Goal: Task Accomplishment & Management: Use online tool/utility

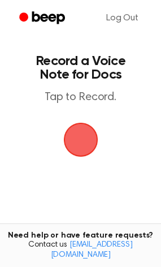
click at [83, 140] on span "button" at bounding box center [81, 140] width 32 height 32
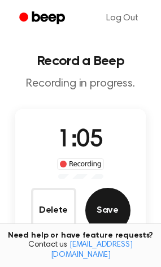
click at [107, 208] on button "Save" at bounding box center [108, 210] width 45 height 45
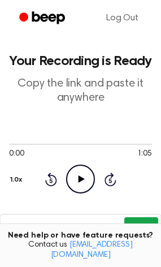
click at [151, 220] on button "Copy" at bounding box center [141, 228] width 33 height 21
click at [139, 220] on button "Copy" at bounding box center [141, 228] width 33 height 21
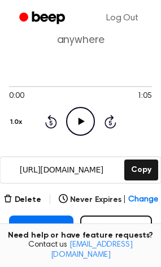
scroll to position [59, 0]
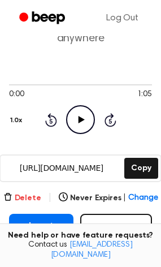
click at [40, 199] on button "Delete" at bounding box center [22, 199] width 38 height 12
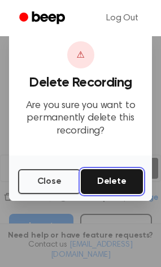
click at [136, 178] on button "Delete" at bounding box center [112, 181] width 63 height 25
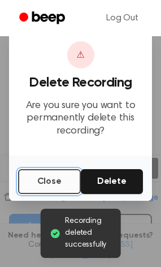
click at [52, 192] on button "Close" at bounding box center [49, 181] width 63 height 25
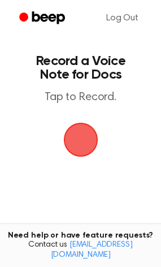
click at [84, 139] on span "button" at bounding box center [81, 140] width 32 height 32
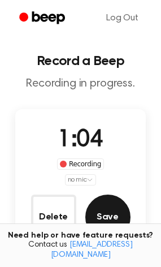
click at [97, 211] on button "Save" at bounding box center [108, 217] width 45 height 45
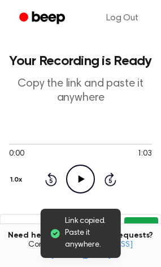
click at [146, 220] on button "Copy" at bounding box center [141, 228] width 33 height 21
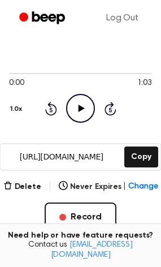
scroll to position [71, 0]
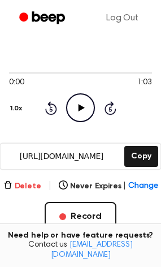
click at [23, 181] on button "Delete" at bounding box center [22, 187] width 38 height 12
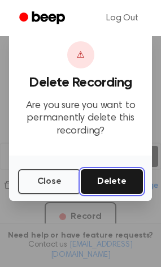
click at [100, 185] on button "Delete" at bounding box center [112, 181] width 63 height 25
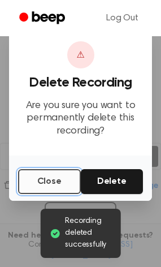
click at [49, 180] on button "Close" at bounding box center [49, 181] width 63 height 25
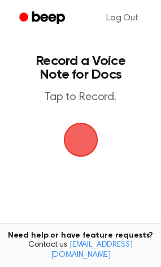
click at [73, 133] on span "button" at bounding box center [81, 140] width 32 height 32
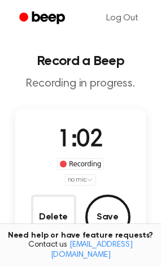
click at [129, 208] on div "Delete Save" at bounding box center [81, 217] width 100 height 45
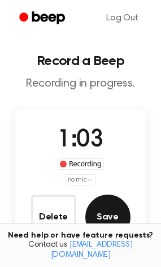
click at [116, 210] on button "Save" at bounding box center [108, 217] width 45 height 45
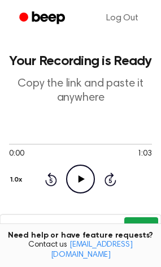
click at [138, 225] on button "Copy" at bounding box center [141, 228] width 33 height 21
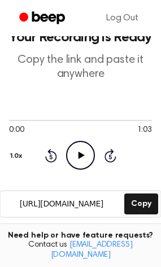
scroll to position [50, 0]
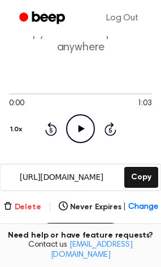
click at [25, 203] on button "Delete" at bounding box center [22, 208] width 38 height 12
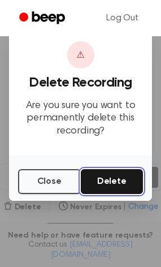
click at [121, 173] on button "Delete" at bounding box center [112, 181] width 63 height 25
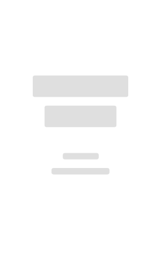
scroll to position [50, 0]
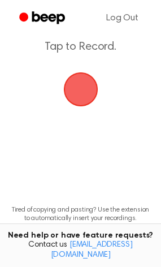
click at [86, 80] on span "button" at bounding box center [80, 90] width 35 height 35
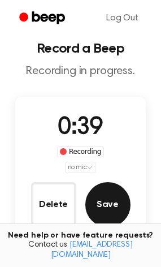
scroll to position [35, 0]
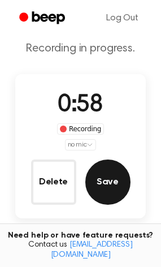
click at [127, 185] on button "Save" at bounding box center [108, 182] width 45 height 45
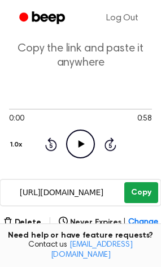
click at [143, 191] on button "Copy" at bounding box center [141, 192] width 33 height 21
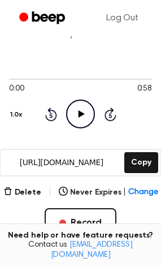
scroll to position [66, 0]
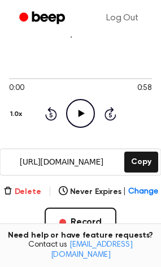
click at [32, 190] on button "Delete" at bounding box center [22, 192] width 38 height 12
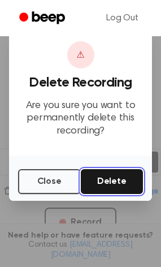
click at [113, 174] on button "Delete" at bounding box center [112, 181] width 63 height 25
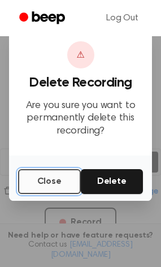
click at [49, 178] on button "Close" at bounding box center [49, 181] width 63 height 25
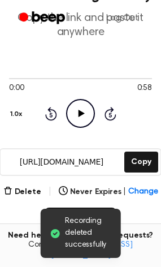
scroll to position [0, 0]
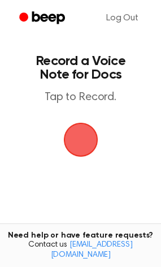
click at [83, 134] on span "button" at bounding box center [81, 140] width 32 height 32
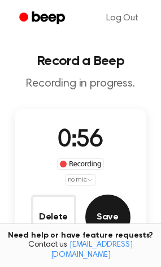
click at [109, 223] on button "Save" at bounding box center [108, 217] width 45 height 45
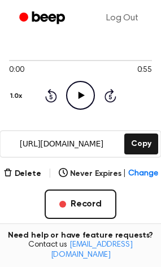
scroll to position [83, 0]
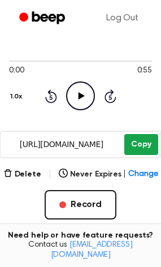
click at [134, 139] on button "Copy" at bounding box center [141, 144] width 33 height 21
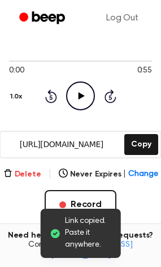
click at [16, 172] on button "Delete" at bounding box center [22, 175] width 38 height 12
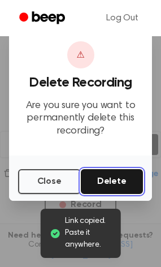
click at [109, 187] on button "Delete" at bounding box center [112, 181] width 63 height 25
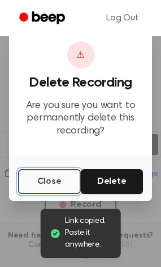
click at [53, 186] on button "Close" at bounding box center [49, 181] width 63 height 25
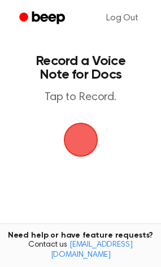
click at [74, 130] on span "button" at bounding box center [81, 140] width 32 height 32
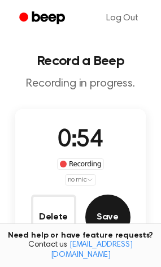
click at [99, 228] on button "Save" at bounding box center [108, 217] width 45 height 45
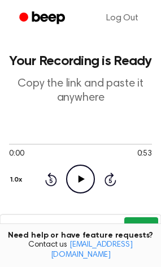
click at [137, 231] on button "Copy" at bounding box center [141, 228] width 33 height 21
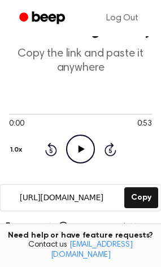
scroll to position [31, 0]
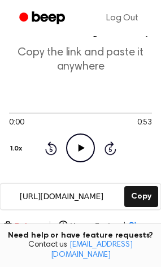
click at [23, 221] on button "Delete" at bounding box center [22, 227] width 38 height 12
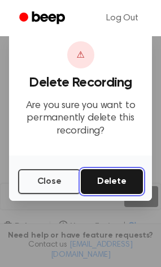
click at [97, 190] on button "Delete" at bounding box center [112, 181] width 63 height 25
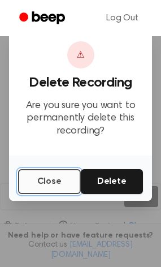
click at [33, 188] on button "Close" at bounding box center [49, 181] width 63 height 25
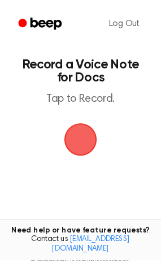
scroll to position [31, 0]
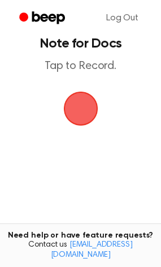
click at [83, 109] on span "button" at bounding box center [80, 108] width 45 height 45
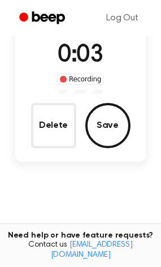
scroll to position [92, 0]
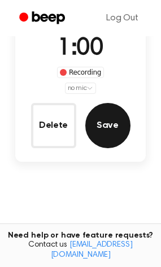
click at [117, 120] on button "Save" at bounding box center [108, 125] width 45 height 45
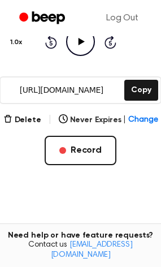
scroll to position [166, 0]
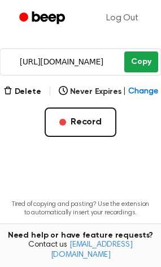
click at [144, 63] on button "Copy" at bounding box center [141, 62] width 33 height 21
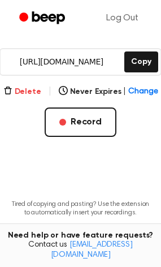
click at [12, 88] on icon "button" at bounding box center [7, 90] width 9 height 9
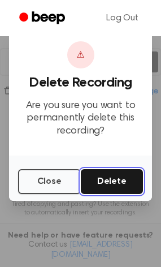
click at [103, 181] on button "Delete" at bounding box center [112, 181] width 63 height 25
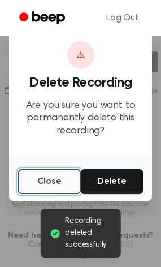
click at [46, 180] on button "Close" at bounding box center [49, 181] width 63 height 25
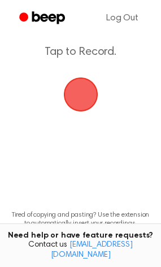
scroll to position [46, 0]
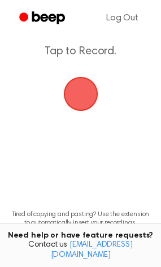
click at [89, 91] on span "button" at bounding box center [80, 94] width 39 height 39
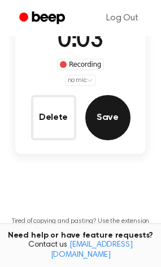
scroll to position [107, 0]
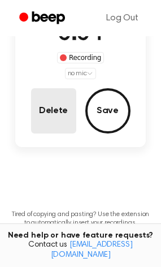
click at [60, 109] on button "Delete" at bounding box center [53, 110] width 45 height 45
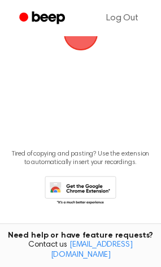
scroll to position [46, 0]
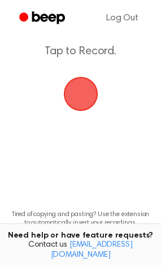
click at [86, 87] on span "button" at bounding box center [80, 94] width 37 height 37
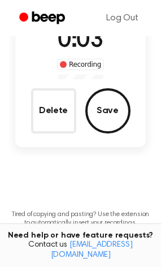
scroll to position [107, 0]
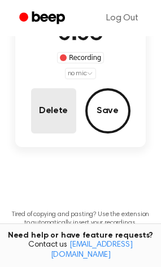
click at [56, 93] on button "Delete" at bounding box center [53, 110] width 45 height 45
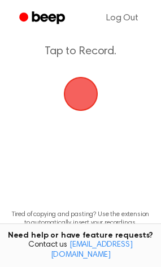
click at [72, 97] on span "button" at bounding box center [81, 94] width 32 height 32
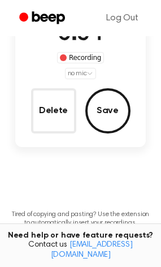
scroll to position [100, 0]
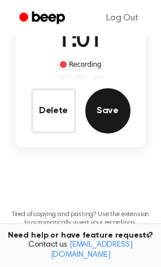
click at [91, 113] on button "Save" at bounding box center [108, 110] width 45 height 45
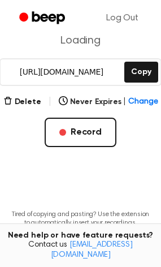
scroll to position [156, 0]
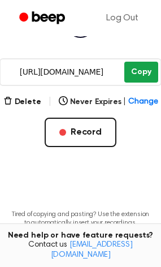
click at [149, 76] on button "Copy" at bounding box center [141, 72] width 33 height 21
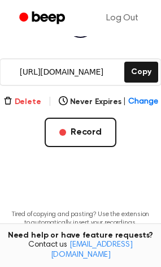
click at [12, 104] on icon "button" at bounding box center [7, 100] width 9 height 9
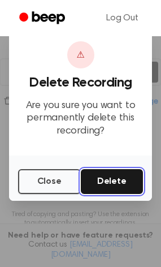
click at [116, 178] on button "Delete" at bounding box center [112, 181] width 63 height 25
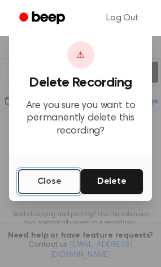
click at [33, 180] on button "Close" at bounding box center [49, 181] width 63 height 25
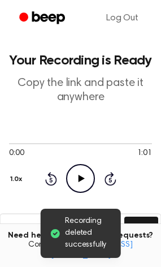
scroll to position [0, 0]
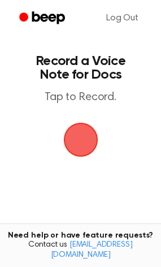
click at [65, 138] on span "button" at bounding box center [80, 140] width 35 height 35
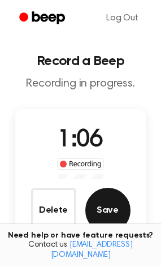
click at [91, 203] on button "Save" at bounding box center [108, 210] width 45 height 45
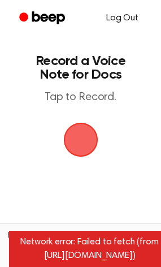
click at [114, 16] on link "Log Out" at bounding box center [122, 18] width 55 height 27
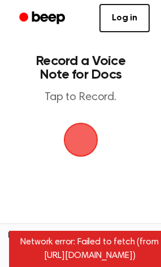
click at [86, 143] on span "button" at bounding box center [80, 140] width 35 height 35
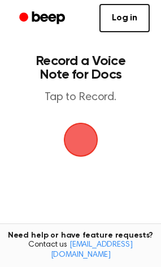
click at [85, 138] on span "button" at bounding box center [81, 140] width 32 height 32
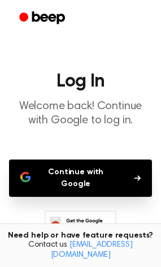
click at [83, 171] on button "Continue with Google" at bounding box center [80, 178] width 143 height 37
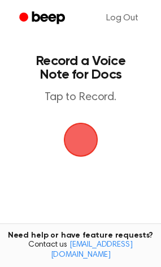
click at [95, 130] on span "button" at bounding box center [81, 140] width 32 height 32
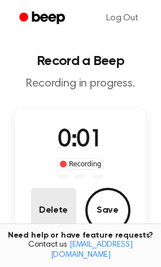
click at [58, 211] on button "Delete" at bounding box center [53, 210] width 45 height 45
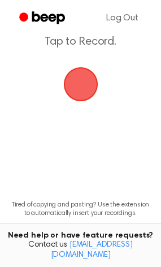
scroll to position [55, 0]
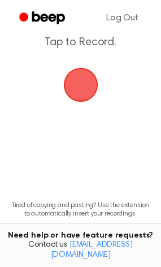
click at [87, 74] on span "button" at bounding box center [81, 85] width 32 height 32
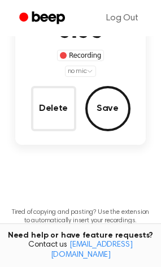
scroll to position [116, 0]
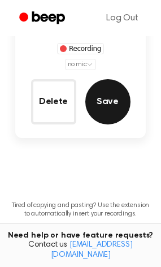
click at [90, 88] on button "Save" at bounding box center [108, 101] width 45 height 45
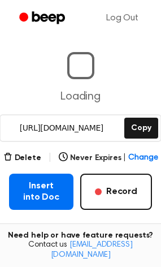
scroll to position [71, 0]
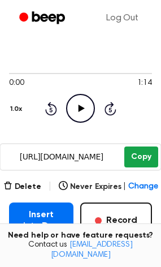
click at [142, 150] on button "Copy" at bounding box center [141, 157] width 33 height 21
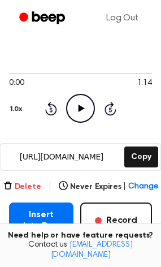
click at [17, 191] on button "Delete" at bounding box center [22, 187] width 38 height 12
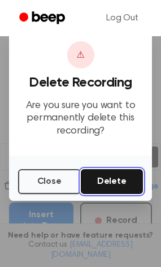
click at [95, 176] on button "Delete" at bounding box center [112, 181] width 63 height 25
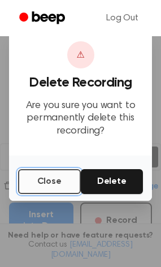
click at [25, 174] on button "Close" at bounding box center [49, 181] width 63 height 25
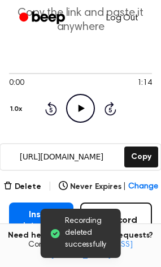
scroll to position [0, 0]
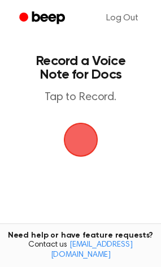
click at [79, 131] on span "button" at bounding box center [80, 139] width 59 height 59
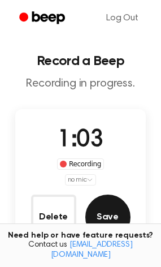
click at [114, 195] on button "Save" at bounding box center [108, 217] width 45 height 45
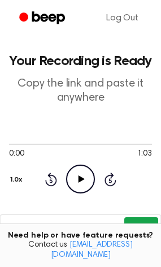
click at [142, 190] on main "Your Recording is Ready Copy the link and paste it anywhere 0:00 1:03 Your brow…" at bounding box center [80, 227] width 161 height 455
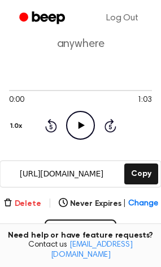
click at [32, 198] on button "Delete" at bounding box center [22, 204] width 38 height 12
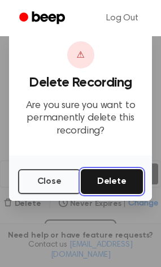
click at [105, 176] on button "Delete" at bounding box center [112, 181] width 63 height 25
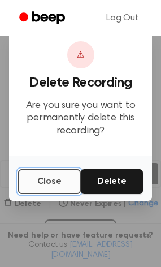
click at [32, 177] on button "Close" at bounding box center [49, 181] width 63 height 25
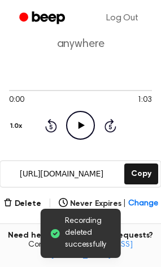
scroll to position [0, 0]
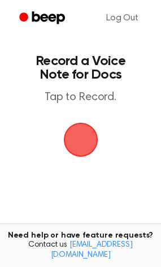
click at [92, 141] on span "button" at bounding box center [81, 140] width 32 height 32
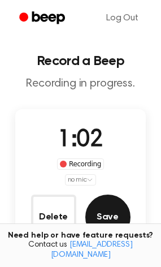
click at [110, 222] on button "Save" at bounding box center [108, 217] width 45 height 45
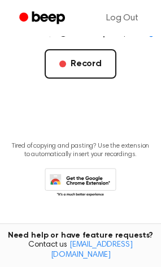
scroll to position [149, 0]
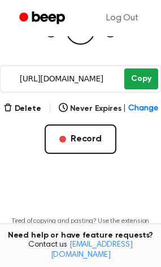
click at [145, 85] on button "Copy" at bounding box center [141, 79] width 33 height 21
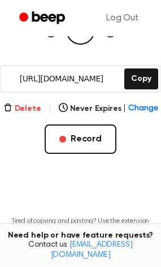
click at [16, 104] on button "Delete" at bounding box center [22, 109] width 38 height 12
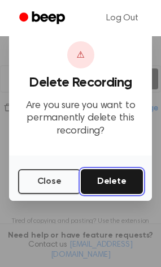
click at [116, 181] on button "Delete" at bounding box center [112, 181] width 63 height 25
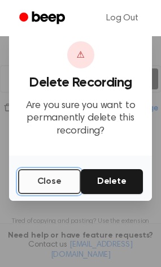
click at [57, 180] on button "Close" at bounding box center [49, 181] width 63 height 25
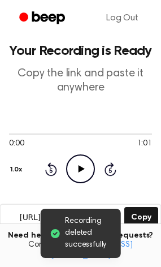
scroll to position [0, 0]
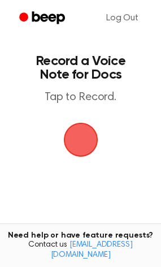
click at [79, 132] on span "button" at bounding box center [81, 140] width 32 height 32
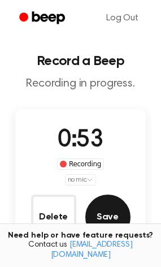
click at [112, 228] on button "Save" at bounding box center [108, 217] width 45 height 45
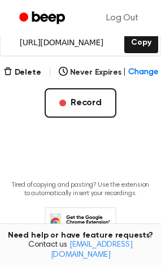
scroll to position [24, 0]
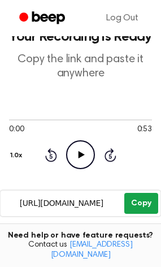
click at [148, 168] on main "Your Recording is Ready Copy the link and paste it anywhere 0:00 0:53 Your brow…" at bounding box center [80, 203] width 161 height 455
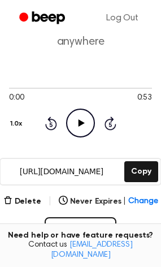
scroll to position [58, 0]
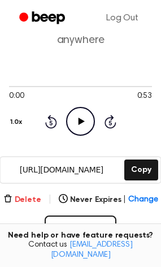
click at [22, 203] on button "Delete" at bounding box center [22, 200] width 38 height 12
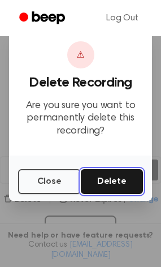
click at [96, 188] on button "Delete" at bounding box center [112, 181] width 63 height 25
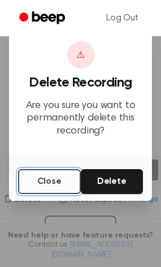
click at [39, 185] on button "Close" at bounding box center [49, 181] width 63 height 25
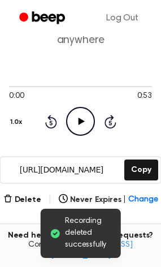
scroll to position [0, 0]
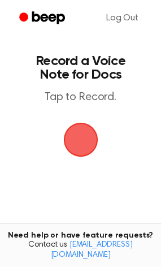
click at [83, 133] on span "button" at bounding box center [80, 140] width 37 height 37
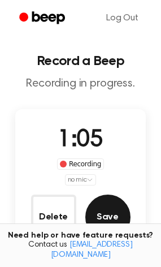
click at [127, 223] on button "Save" at bounding box center [108, 217] width 45 height 45
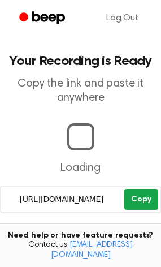
click at [131, 193] on main "Your Recording is Ready Copy the link and paste it anywhere Loading https://bee…" at bounding box center [80, 213] width 161 height 427
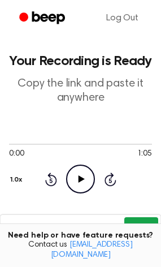
click at [139, 222] on button "Copy" at bounding box center [141, 228] width 33 height 21
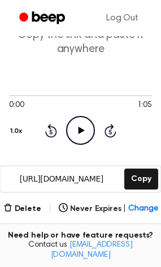
scroll to position [50, 0]
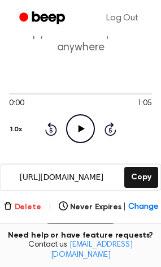
click at [11, 202] on button "Delete" at bounding box center [22, 208] width 38 height 12
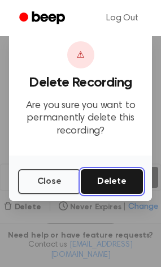
click at [104, 172] on button "Delete" at bounding box center [112, 181] width 63 height 25
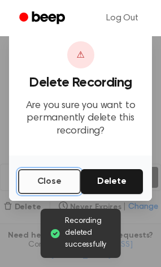
click at [37, 184] on button "Close" at bounding box center [49, 181] width 63 height 25
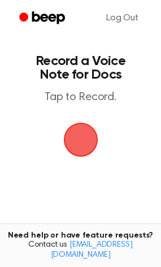
click at [82, 149] on span "button" at bounding box center [80, 140] width 37 height 37
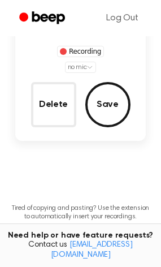
scroll to position [113, 0]
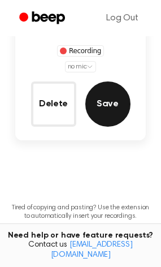
click at [119, 106] on button "Save" at bounding box center [108, 104] width 45 height 45
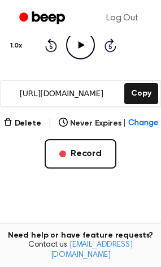
scroll to position [163, 0]
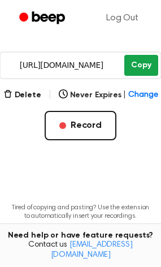
click at [130, 70] on button "Copy" at bounding box center [141, 65] width 33 height 21
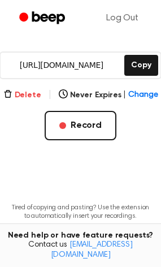
click at [22, 91] on button "Delete" at bounding box center [22, 96] width 38 height 12
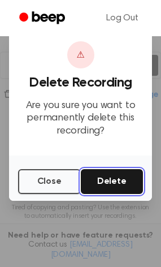
click at [109, 178] on button "Delete" at bounding box center [112, 181] width 63 height 25
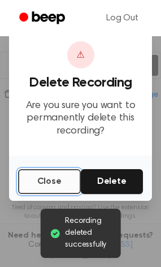
click at [67, 178] on button "Close" at bounding box center [49, 181] width 63 height 25
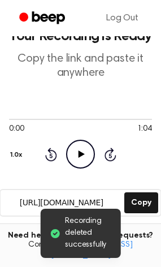
scroll to position [24, 0]
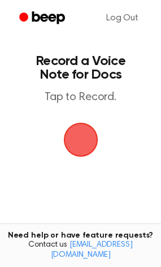
click at [71, 130] on span "button" at bounding box center [80, 140] width 49 height 49
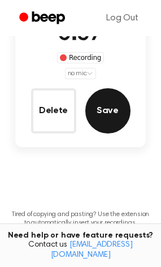
scroll to position [107, 0]
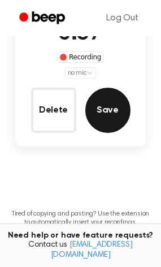
click at [113, 120] on button "Save" at bounding box center [108, 110] width 45 height 45
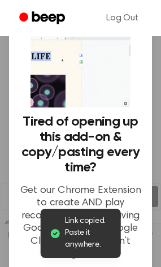
scroll to position [0, 0]
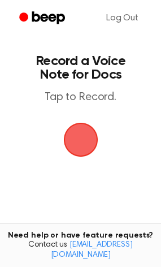
click at [87, 144] on span "button" at bounding box center [81, 140] width 32 height 32
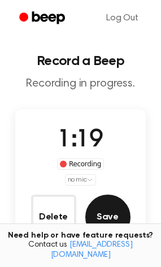
click at [122, 211] on button "Save" at bounding box center [108, 217] width 45 height 45
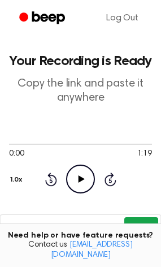
click at [133, 220] on button "Copy" at bounding box center [141, 228] width 33 height 21
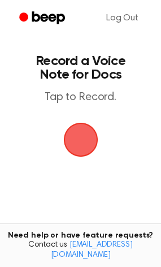
click at [78, 149] on span "button" at bounding box center [81, 140] width 52 height 52
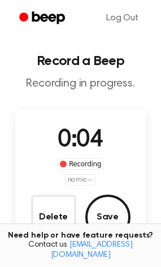
click at [63, 236] on div "Need help or have feature requests? Contact us support@beepaudio.com" at bounding box center [80, 246] width 161 height 44
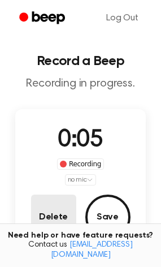
click at [57, 227] on button "Delete" at bounding box center [53, 217] width 45 height 45
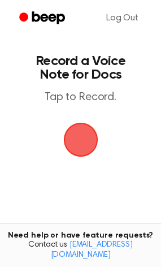
click at [83, 143] on span "button" at bounding box center [80, 139] width 55 height 55
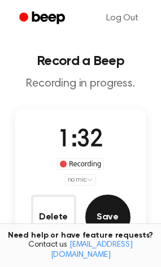
click at [107, 223] on button "Save" at bounding box center [108, 217] width 45 height 45
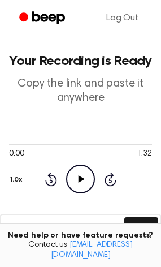
click at [140, 194] on div "0:00 1:32 Your browser does not support the audio element. 1.0x Rewind 5 second…" at bounding box center [80, 167] width 143 height 86
click at [142, 218] on button "Copy" at bounding box center [141, 228] width 33 height 21
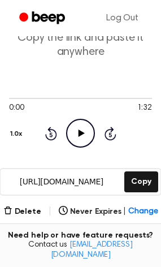
scroll to position [46, 0]
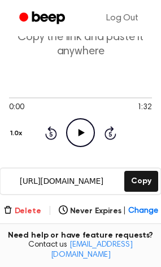
click at [28, 215] on button "Delete" at bounding box center [22, 212] width 38 height 12
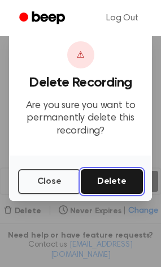
click at [113, 180] on button "Delete" at bounding box center [112, 181] width 63 height 25
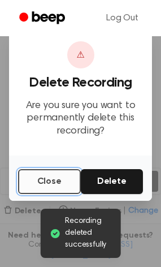
click at [45, 175] on button "Close" at bounding box center [49, 181] width 63 height 25
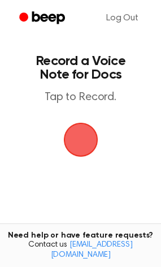
click at [69, 134] on span "button" at bounding box center [80, 140] width 35 height 35
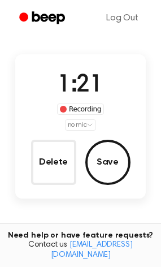
scroll to position [56, 0]
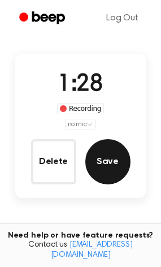
click at [110, 164] on button "Save" at bounding box center [108, 161] width 45 height 45
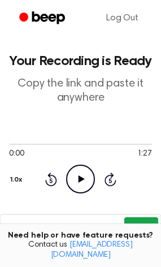
click at [139, 224] on button "Copy" at bounding box center [141, 228] width 33 height 21
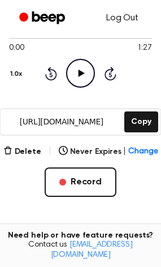
scroll to position [105, 0]
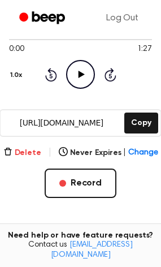
click at [22, 154] on button "Delete" at bounding box center [22, 153] width 38 height 12
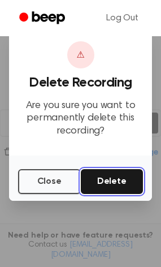
click at [119, 178] on button "Delete" at bounding box center [112, 181] width 63 height 25
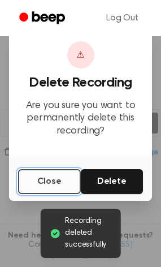
click at [54, 181] on button "Close" at bounding box center [49, 181] width 63 height 25
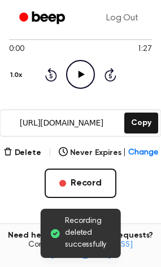
scroll to position [43, 0]
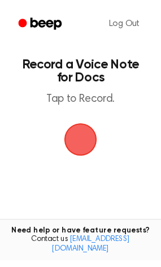
scroll to position [42, 0]
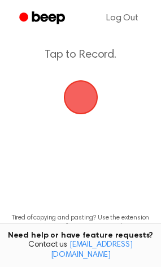
click at [69, 99] on span "button" at bounding box center [81, 98] width 32 height 32
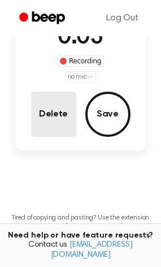
click at [64, 109] on button "Delete" at bounding box center [53, 114] width 45 height 45
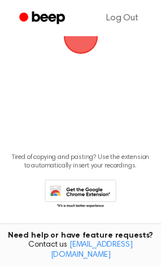
scroll to position [42, 0]
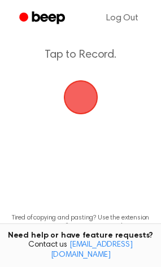
click at [86, 96] on span "button" at bounding box center [81, 98] width 32 height 32
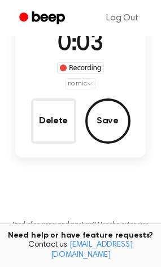
scroll to position [103, 0]
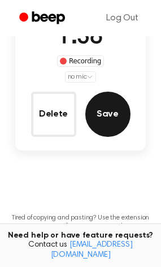
click at [119, 111] on button "Save" at bounding box center [108, 114] width 45 height 45
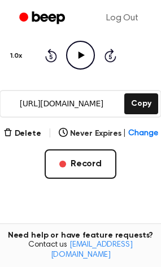
scroll to position [152, 0]
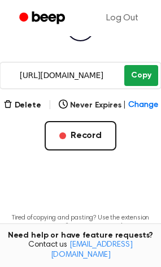
click at [136, 78] on button "Copy" at bounding box center [141, 75] width 33 height 21
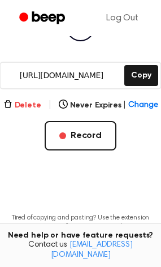
click at [35, 105] on button "Delete" at bounding box center [22, 106] width 38 height 12
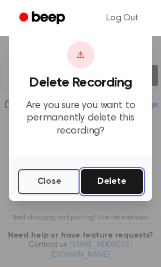
click at [132, 189] on button "Delete" at bounding box center [112, 181] width 63 height 25
